Goal: Navigation & Orientation: Find specific page/section

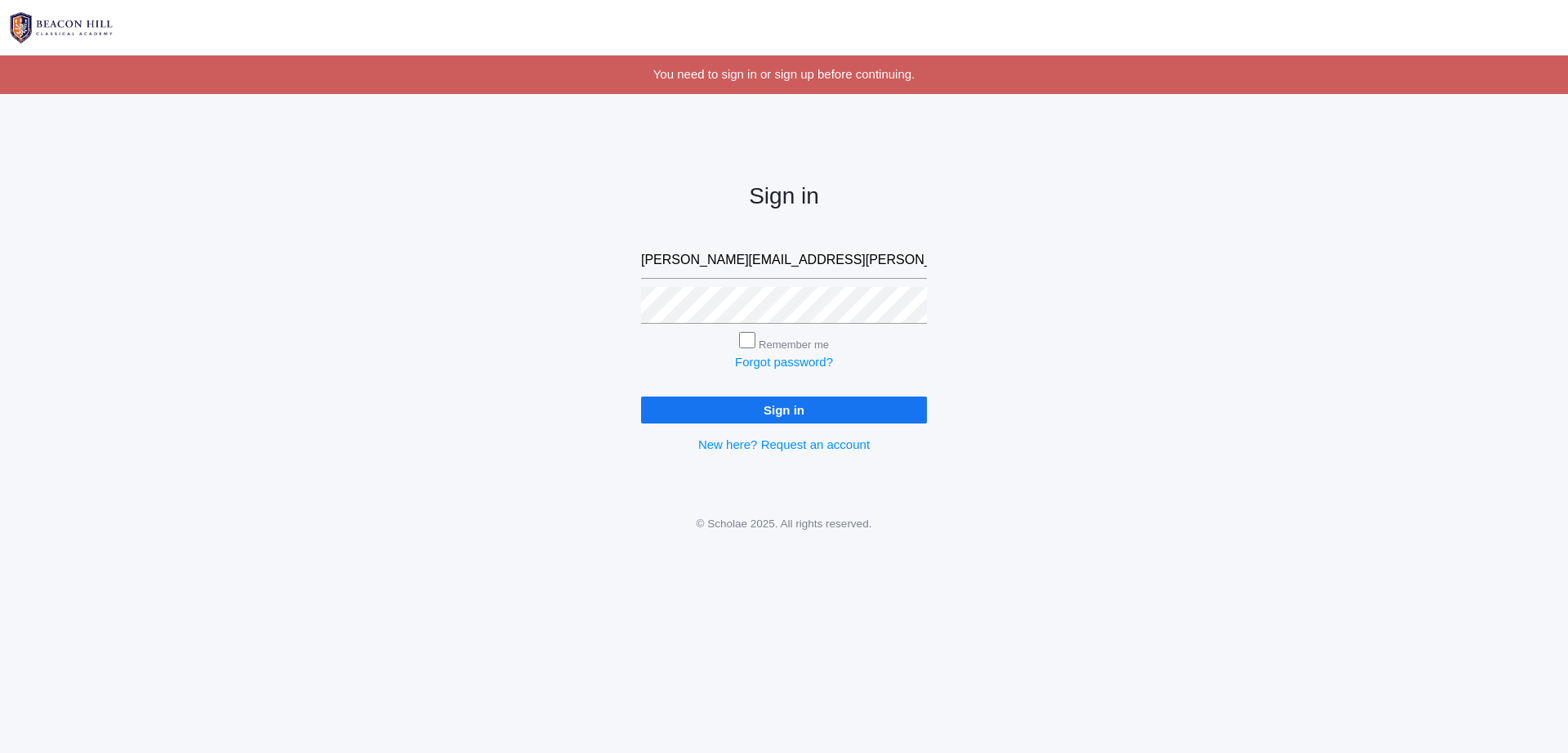
type input "sarah.denhartog@gmail.com"
click at [834, 408] on input "Sign in" at bounding box center [784, 409] width 286 height 27
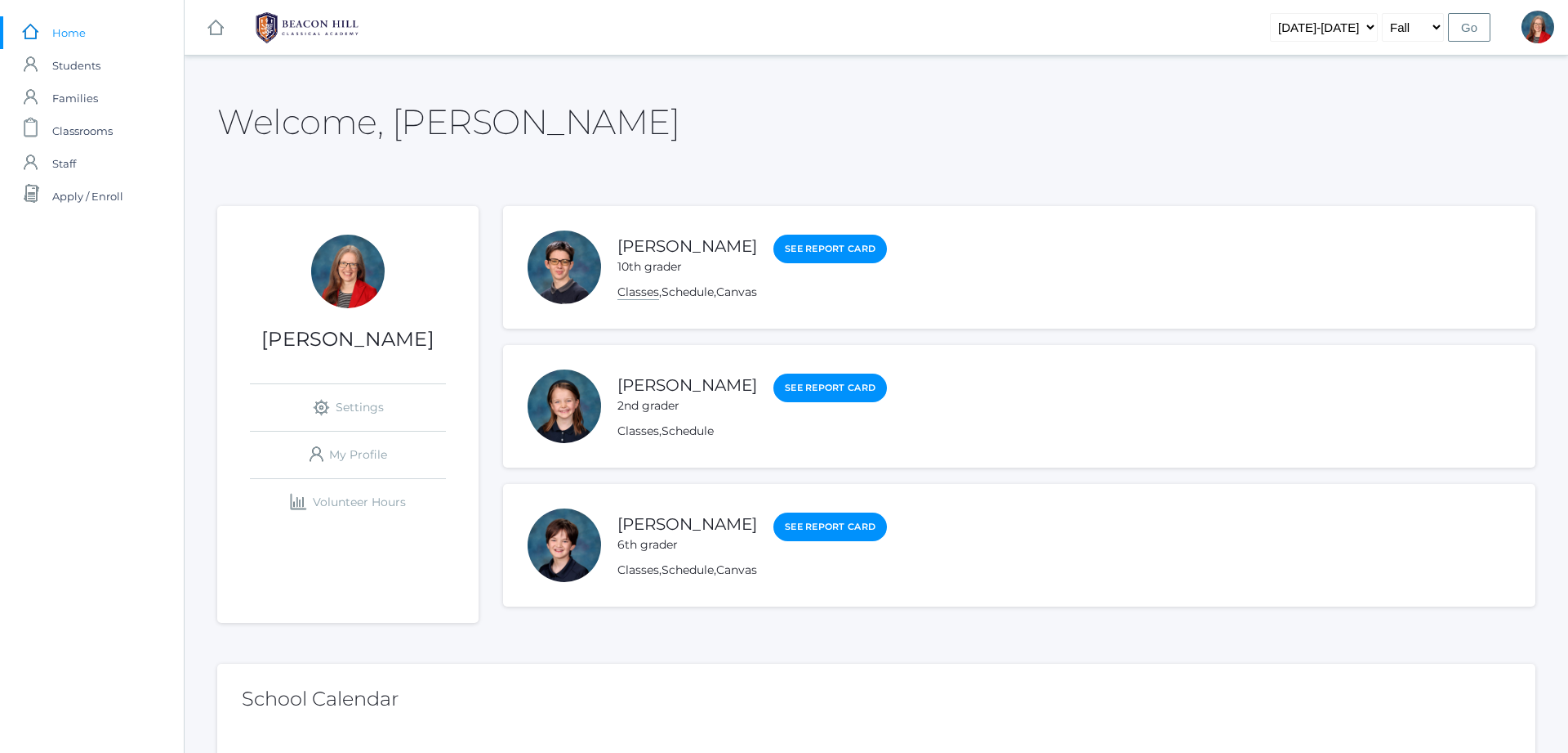
click at [647, 293] on link "Classes" at bounding box center [638, 293] width 42 height 16
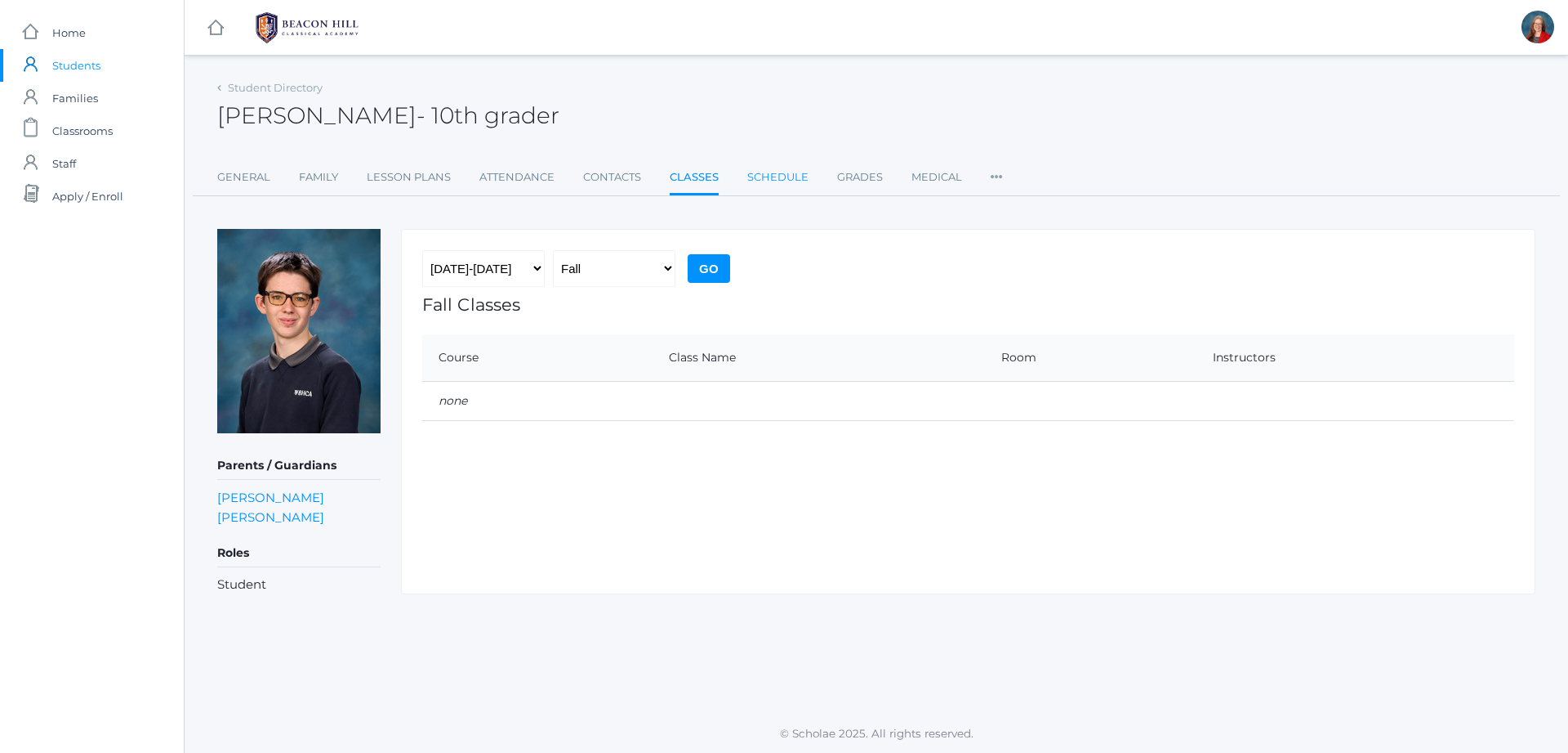
click at [760, 174] on link "Schedule" at bounding box center [779, 177] width 62 height 33
click at [690, 175] on link "Classes" at bounding box center [694, 177] width 48 height 33
